Goal: Communication & Community: Answer question/provide support

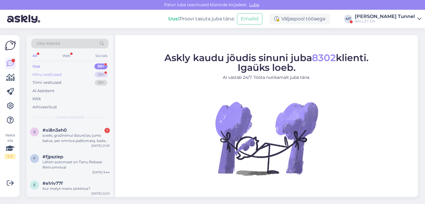
click at [99, 72] on div "99+" at bounding box center [101, 75] width 13 height 6
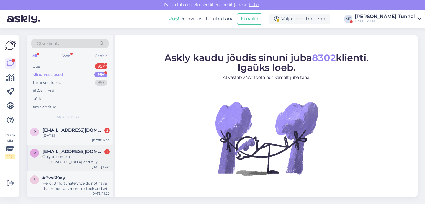
click at [95, 165] on div "[DATE] 16:37" at bounding box center [101, 167] width 18 height 4
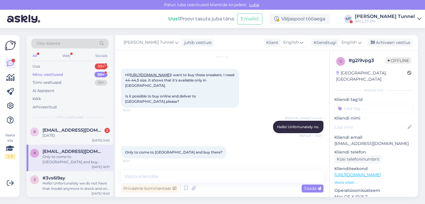
scroll to position [24, 0]
click at [191, 177] on textarea at bounding box center [222, 176] width 203 height 12
click at [171, 73] on link "[URL][DOMAIN_NAME]" at bounding box center [150, 75] width 41 height 4
click at [142, 179] on textarea at bounding box center [222, 176] width 203 height 12
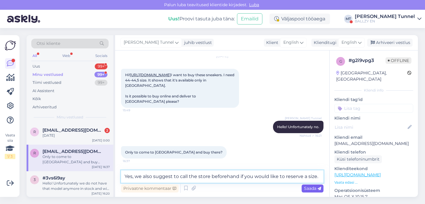
type textarea "Yes, we also suggest to call the store beforehand if you would like to reserve …"
click at [311, 192] on div "Saada" at bounding box center [313, 189] width 22 height 8
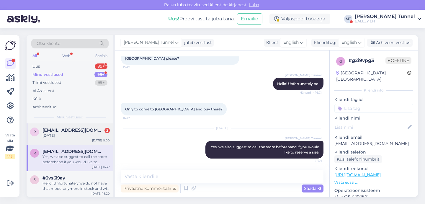
click at [80, 136] on div "[DATE]" at bounding box center [76, 135] width 67 height 5
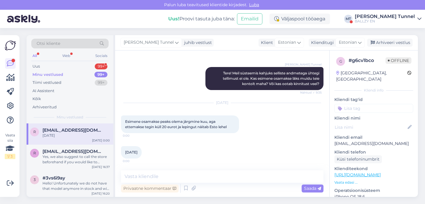
scroll to position [90, 0]
drag, startPoint x: 335, startPoint y: 137, endPoint x: 415, endPoint y: 139, distance: 80.3
click at [415, 139] on div "g # g6cv1bco Offline [GEOGRAPHIC_DATA], [GEOGRAPHIC_DATA] Kliendi info Kliendi …" at bounding box center [374, 174] width 88 height 249
copy p "[EMAIL_ADDRESS][DOMAIN_NAME]"
click at [187, 178] on textarea at bounding box center [222, 176] width 203 height 12
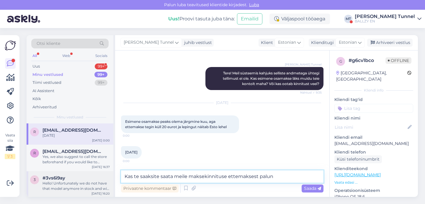
drag, startPoint x: 142, startPoint y: 177, endPoint x: 112, endPoint y: 177, distance: 30.7
click at [112, 177] on div "Otsi kliente All Web Socials Uus 99+ Minu vestlused 99+ Tiimi vestlused 99+ AI …" at bounding box center [222, 116] width 391 height 162
click at [146, 176] on textarea "Saaksite saata meile maksekinnituse ettemaksest palun" at bounding box center [222, 176] width 203 height 12
click at [174, 176] on textarea "Saaksite saata meile maksekinnituse ettemaksest palun" at bounding box center [222, 176] width 203 height 12
click at [276, 178] on textarea "Saaksite saata meile palun oma maksekinnituse ettemaksest palun" at bounding box center [222, 176] width 203 height 12
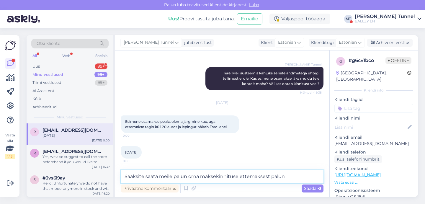
click at [276, 178] on textarea "Saaksite saata meile palun oma maksekinnituse ettemaksest palun" at bounding box center [222, 176] width 203 height 12
click at [192, 177] on textarea "Saaksite saata meile palun oma maksekinnituse ettemaksest." at bounding box center [222, 176] width 203 height 12
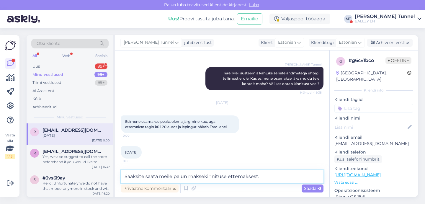
click at [147, 177] on textarea "Saaksite saata meile palun maksekinnituse ettemaksest." at bounding box center [222, 176] width 203 height 12
click at [190, 178] on textarea "Saaksite palun saata meile palun maksekinnituse ettemaksest." at bounding box center [222, 176] width 203 height 12
click at [268, 177] on textarea "Saaksite palun saata meile maksekinnituse ettemaksest." at bounding box center [222, 176] width 203 height 12
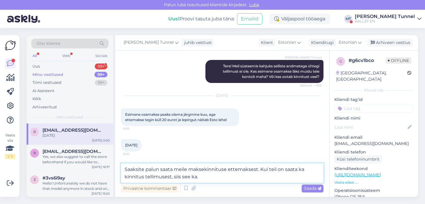
scroll to position [97, 0]
drag, startPoint x: 290, startPoint y: 180, endPoint x: 260, endPoint y: 170, distance: 31.7
click at [260, 170] on textarea "Saaksite palun saata meile maksekinnituse ettemaksest. Kui teil on saata ka kin…" at bounding box center [222, 172] width 203 height 19
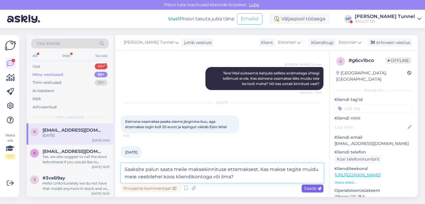
type textarea "Saaksite palun saata meile maksekinnituse ettemaksest. Kas makse tegite muidu m…"
click at [308, 186] on span "Saada" at bounding box center [312, 188] width 17 height 5
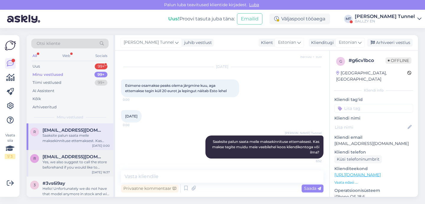
scroll to position [0, 0]
click at [59, 71] on div "Minu vestlused 99+" at bounding box center [69, 75] width 77 height 8
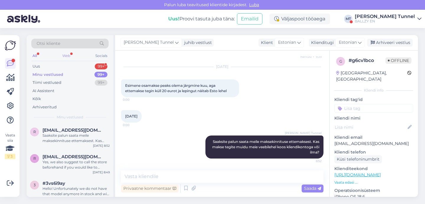
click at [67, 58] on div "Web" at bounding box center [66, 56] width 10 height 8
click at [361, 141] on p "[EMAIL_ADDRESS][DOMAIN_NAME]" at bounding box center [373, 144] width 79 height 6
copy p "[EMAIL_ADDRESS][DOMAIN_NAME]"
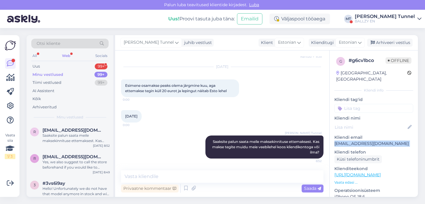
click at [399, 21] on div "BALLZY EN" at bounding box center [385, 21] width 60 height 5
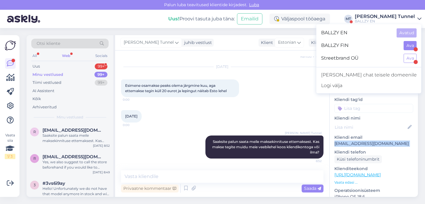
click at [411, 45] on button "Ava" at bounding box center [410, 45] width 13 height 9
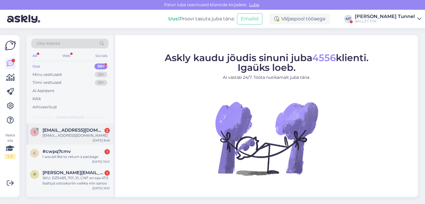
click at [80, 135] on div "[EMAIL_ADDRESS][DOMAIN_NAME]" at bounding box center [76, 135] width 67 height 5
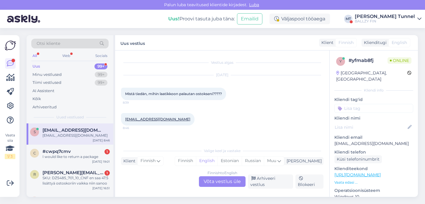
click at [217, 182] on div "Finnish to English Võta vestlus üle" at bounding box center [222, 181] width 47 height 11
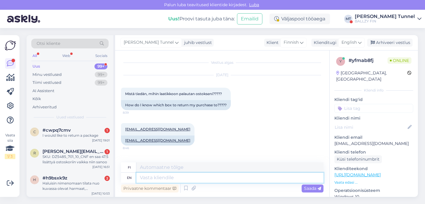
click at [199, 179] on textarea at bounding box center [229, 178] width 187 height 10
type textarea "Hello!"
type textarea "Hei!"
type textarea "Hello! Here is"
type textarea "Hei! Täällä"
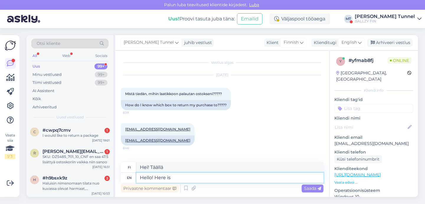
type textarea "Hello! Here is t"
type textarea "Hei! Tässä on"
type textarea "Hello! Here is the information abo"
type textarea "Hei! Tässä on tietoa"
type textarea "Hello! Here is the information about mak"
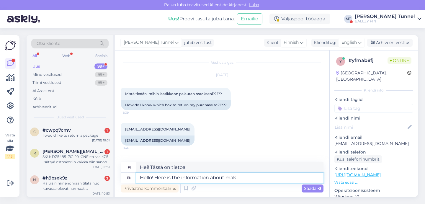
type textarea "Hei! Tässä on tietoa aiheesta"
type textarea "Hello! Here is the information about making tr"
type textarea "Hei! Tässä on tietoa valmistuksesta"
type textarea "Hello! Here is the information about making returns:"
type textarea "Hei! Tässä on tietoa palautusten tekemisestä:"
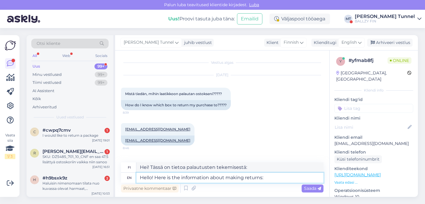
paste textarea "[URL][DOMAIN_NAME]"
type textarea "Hello! Here is the information about making returns: [URL][DOMAIN_NAME]"
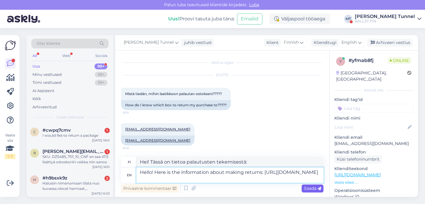
type textarea "Hei! Tässä on tietoa palautusten tekemisestä: [URL][DOMAIN_NAME]"
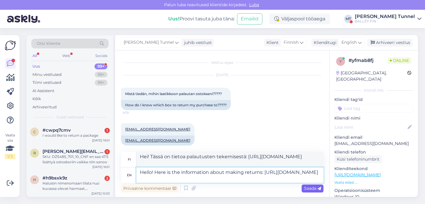
type textarea "Hello! Here is the information about making returns: [URL][DOMAIN_NAME]"
click at [312, 189] on span "Saada" at bounding box center [312, 188] width 17 height 5
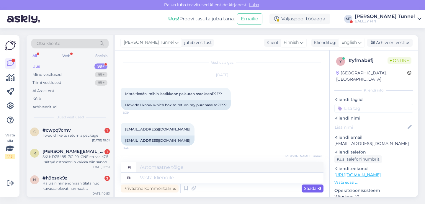
scroll to position [41, 0]
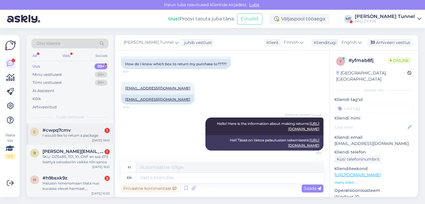
click at [71, 128] on div "#cwpq7cmv 1" at bounding box center [76, 130] width 67 height 5
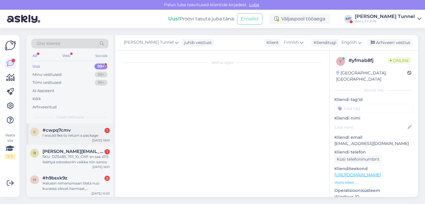
scroll to position [0, 0]
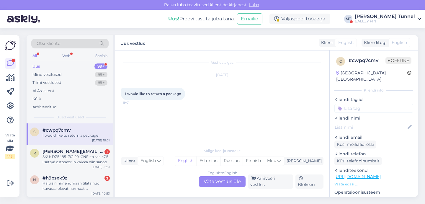
click at [226, 187] on div "English to English Võta vestlus üle" at bounding box center [222, 181] width 47 height 11
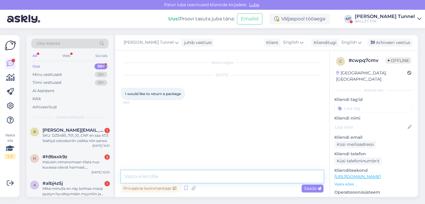
click at [185, 174] on textarea at bounding box center [222, 176] width 203 height 12
paste textarea "[URL][DOMAIN_NAME]"
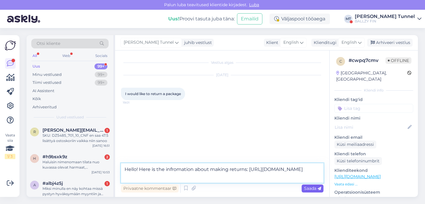
type textarea "Hello! Here is the infromation about making returns: [URL][DOMAIN_NAME]"
click at [308, 185] on div "Saada" at bounding box center [313, 189] width 22 height 8
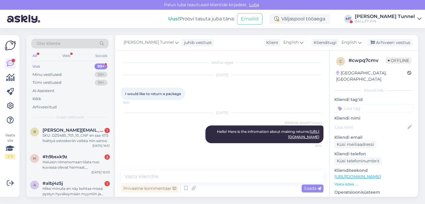
click at [400, 19] on div "[PERSON_NAME] Tunnel" at bounding box center [385, 16] width 60 height 5
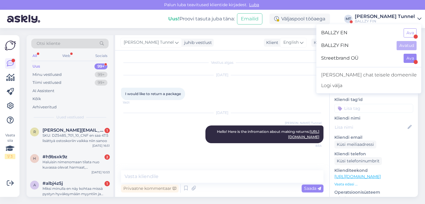
click at [407, 59] on button "Ava" at bounding box center [410, 58] width 13 height 9
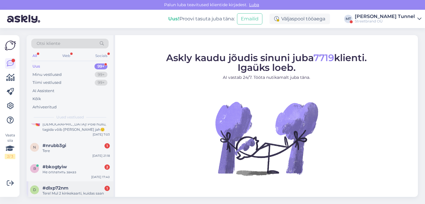
scroll to position [12, 0]
click at [67, 59] on div "Web" at bounding box center [66, 56] width 10 height 8
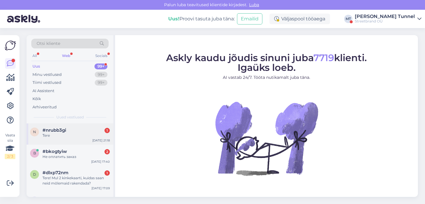
click at [74, 133] on div "Tere" at bounding box center [76, 135] width 67 height 5
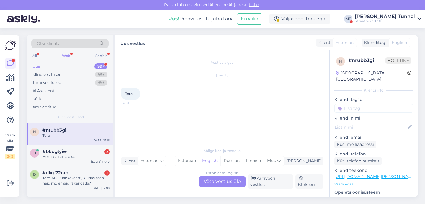
click at [221, 185] on div "Estonian to English Võta vestlus üle" at bounding box center [222, 181] width 47 height 11
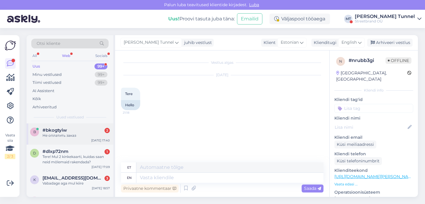
click at [75, 135] on div "Не оплатить заказ" at bounding box center [76, 135] width 67 height 5
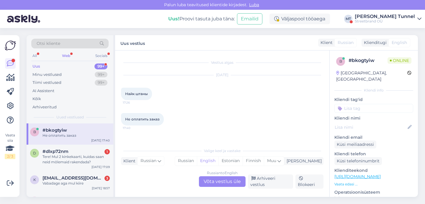
click at [214, 185] on div "Russian to English Võta vestlus üle" at bounding box center [222, 181] width 47 height 11
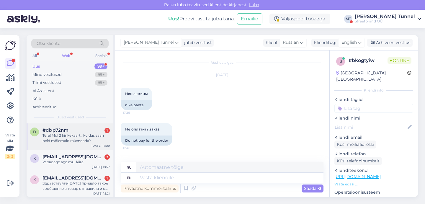
click at [88, 134] on div "Tere! Mul 2 kinkekaarti, kuidas saan neid mõlemaid rakendada?" at bounding box center [76, 138] width 67 height 11
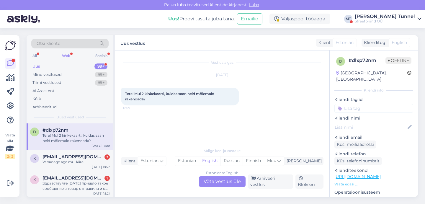
click at [222, 184] on div "Estonian to English Võta vestlus üle" at bounding box center [222, 181] width 47 height 11
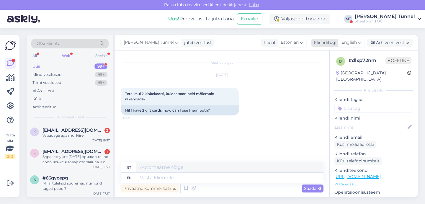
click at [356, 45] on span "English" at bounding box center [349, 42] width 15 height 6
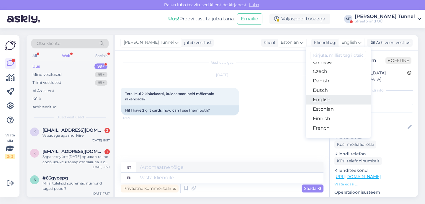
scroll to position [35, 0]
click at [336, 111] on link "Estonian" at bounding box center [338, 108] width 65 height 9
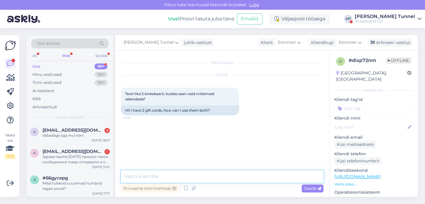
click at [212, 176] on textarea at bounding box center [222, 176] width 203 height 12
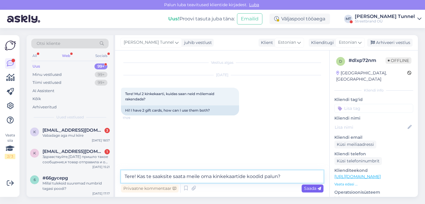
type textarea "Tere! Kas te saaksite saata meile oma kinkekaartide koodid palun?"
click at [310, 186] on span "Saada" at bounding box center [312, 188] width 17 height 5
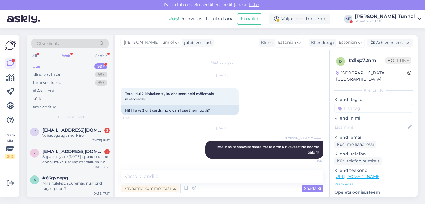
click at [408, 18] on div "[PERSON_NAME] Tunnel" at bounding box center [385, 16] width 60 height 5
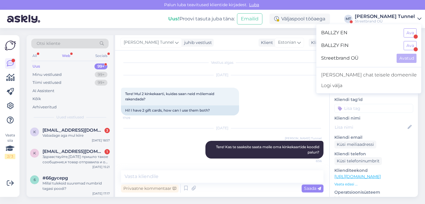
click at [408, 18] on div "[PERSON_NAME] Tunnel" at bounding box center [385, 16] width 60 height 5
